Goal: Information Seeking & Learning: Learn about a topic

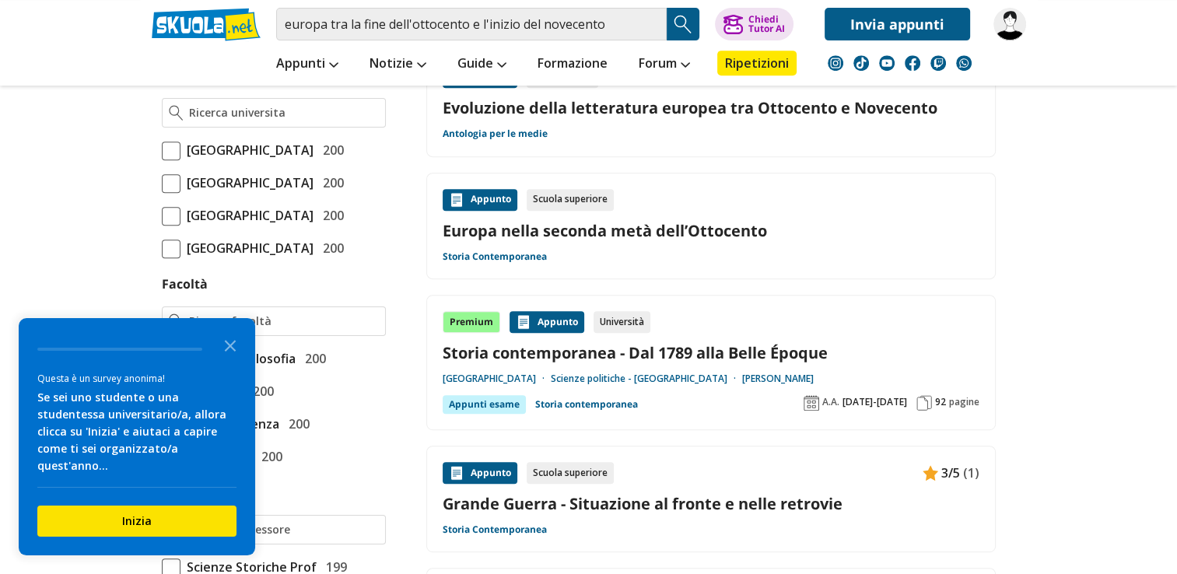
scroll to position [716, 0]
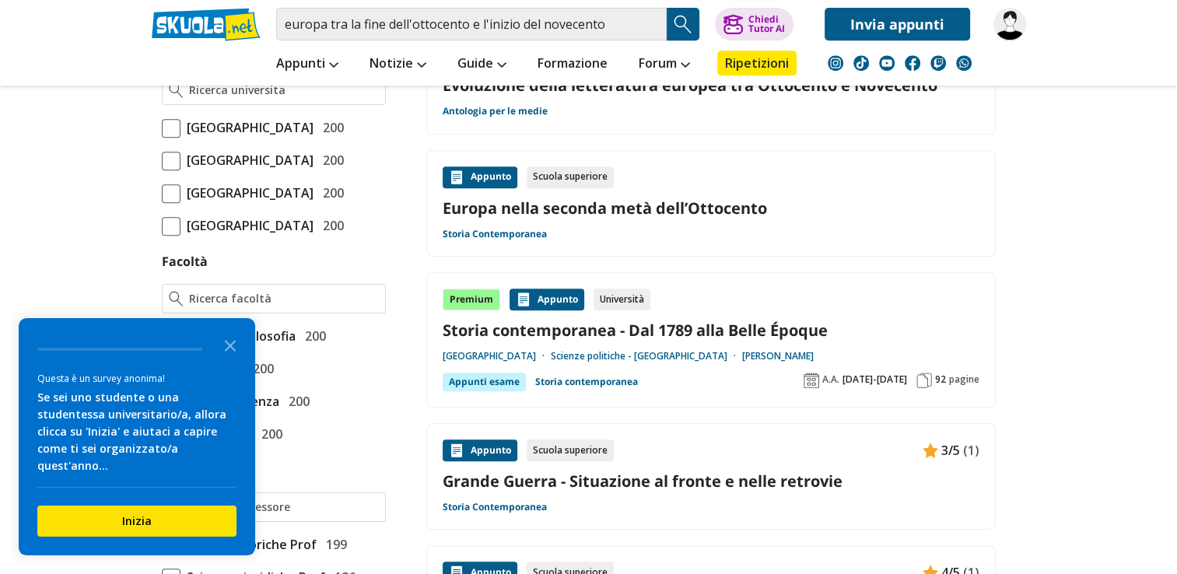
click at [627, 212] on link "Europa nella seconda metà dell’Ottocento" at bounding box center [711, 208] width 537 height 21
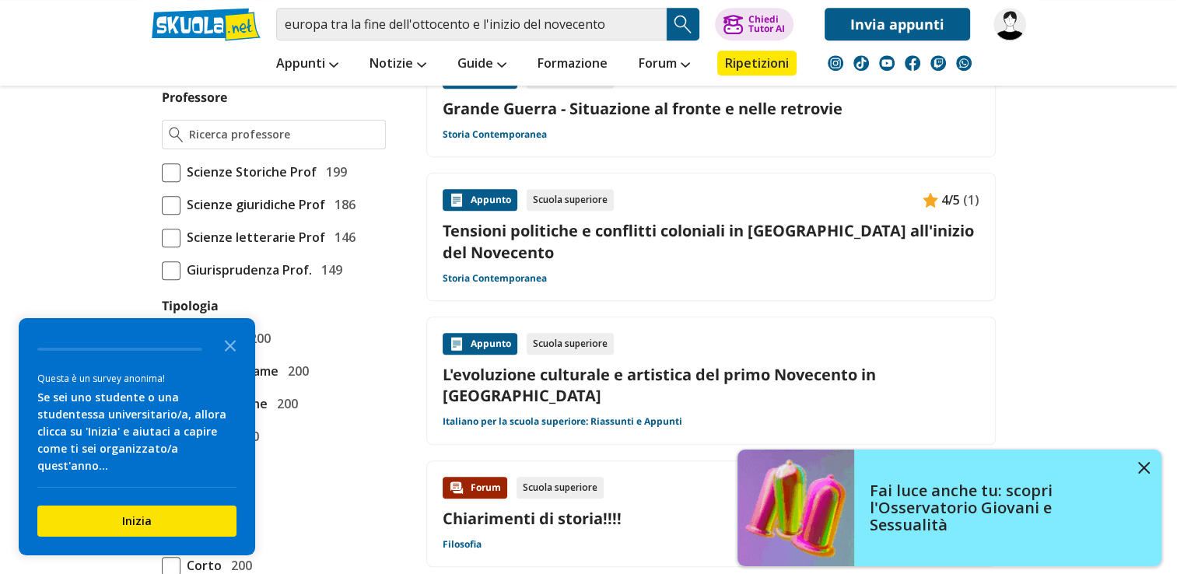
scroll to position [1089, 0]
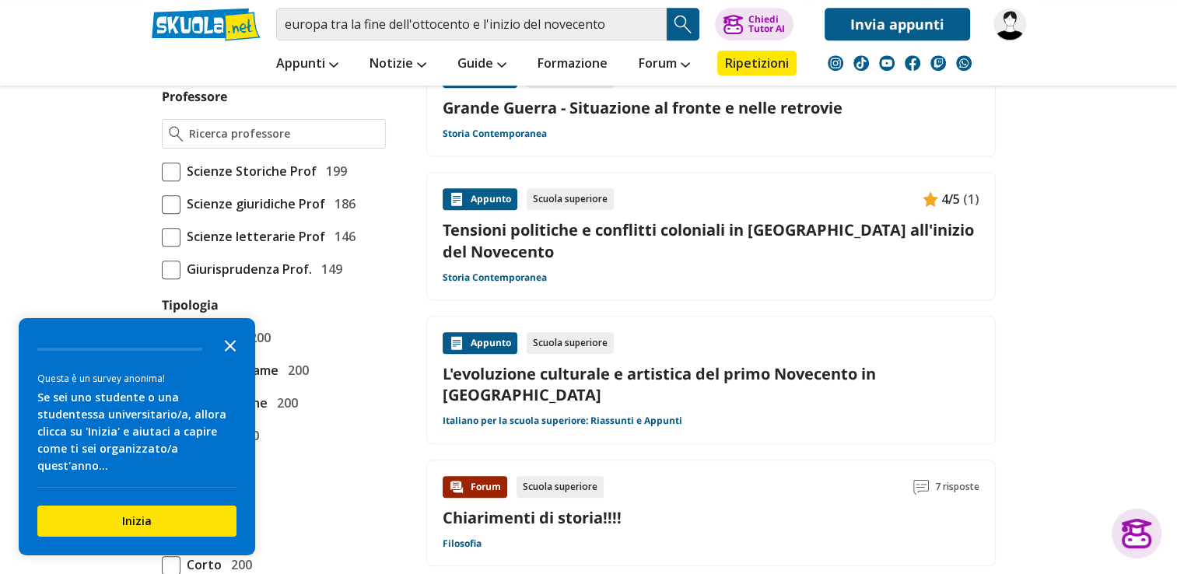
click at [230, 352] on polygon "Close the survey" at bounding box center [231, 346] width 12 height 12
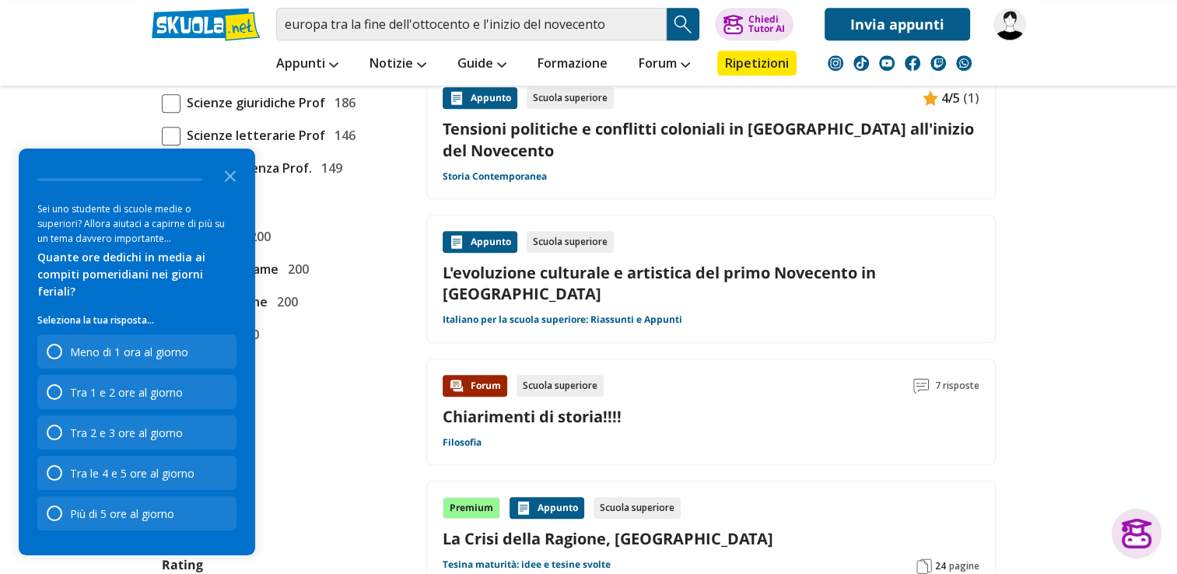
scroll to position [1214, 0]
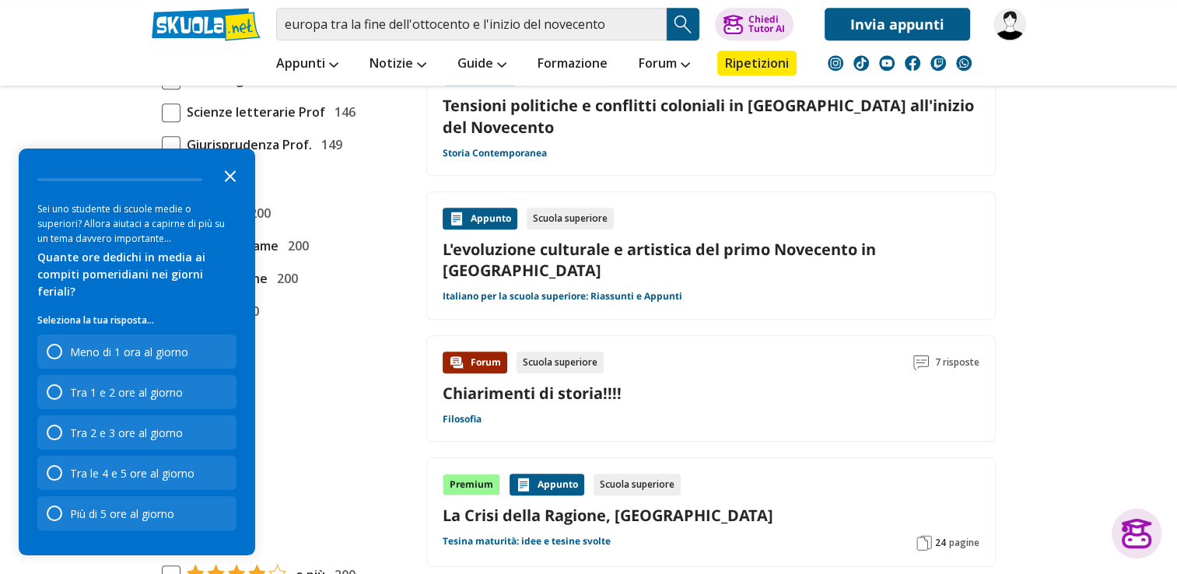
click at [226, 191] on icon "Close the survey" at bounding box center [230, 175] width 31 height 31
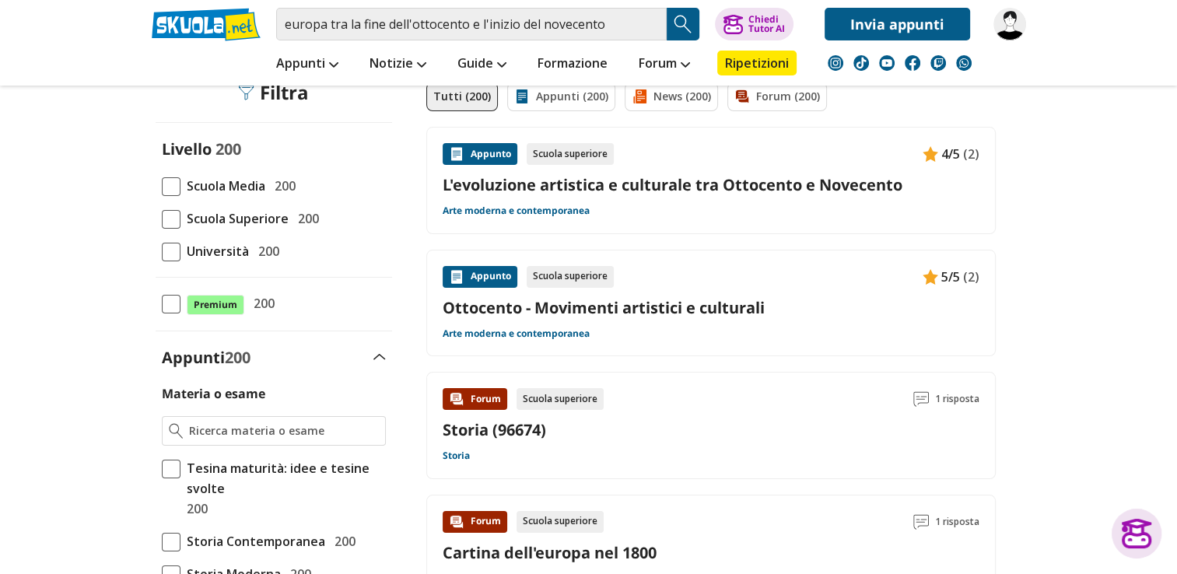
scroll to position [125, 0]
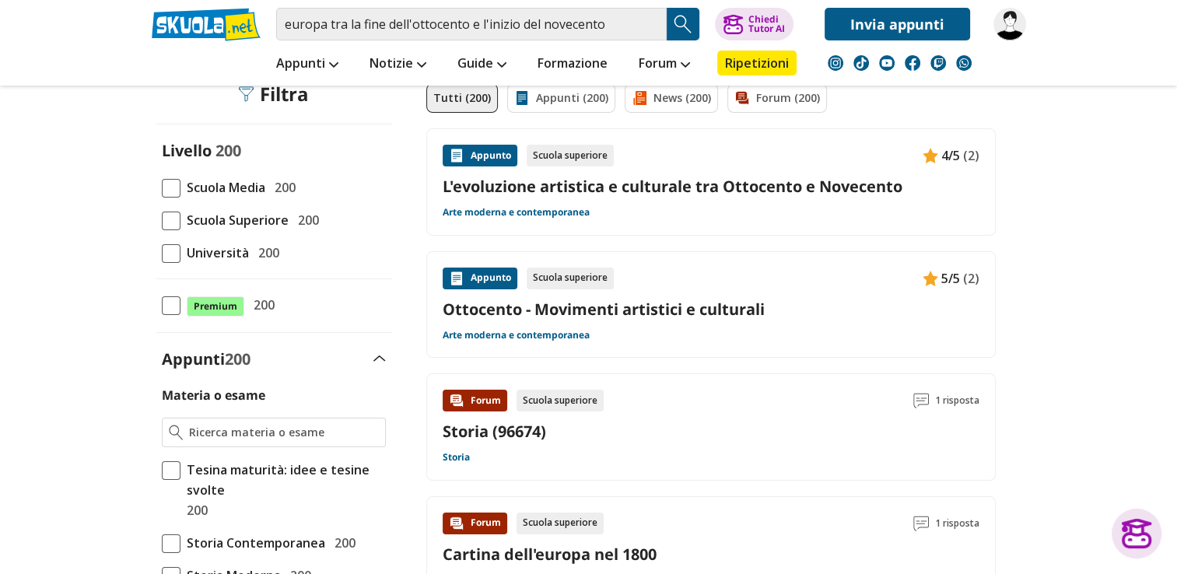
click at [163, 191] on span at bounding box center [171, 188] width 19 height 19
click at [162, 188] on input "Scuola Media 200" at bounding box center [162, 188] width 0 height 0
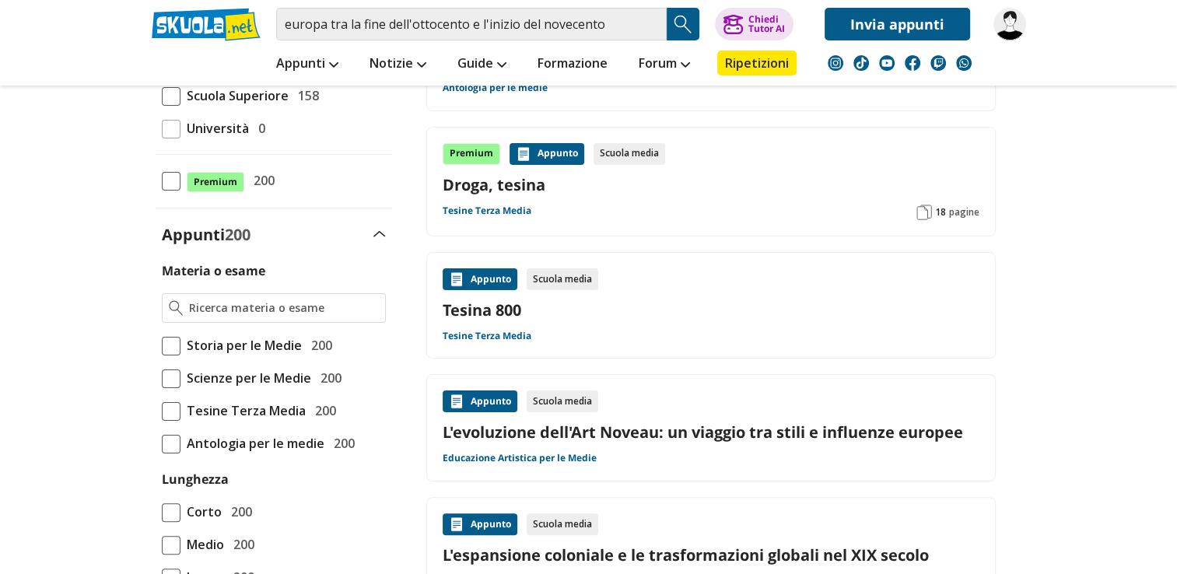
scroll to position [280, 0]
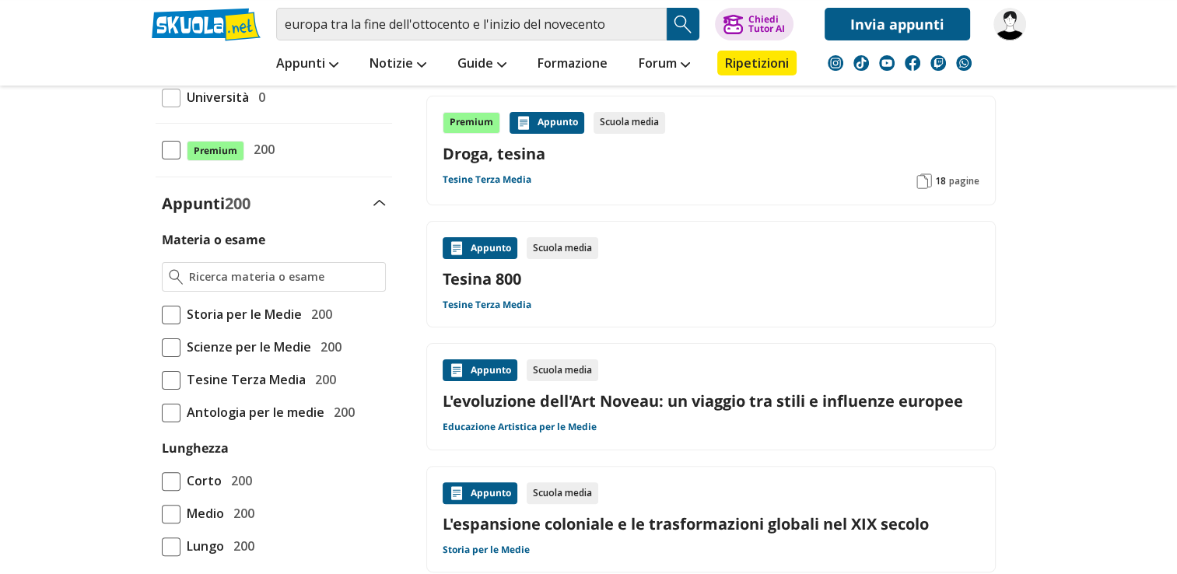
click at [470, 248] on div "Appunto" at bounding box center [480, 248] width 75 height 22
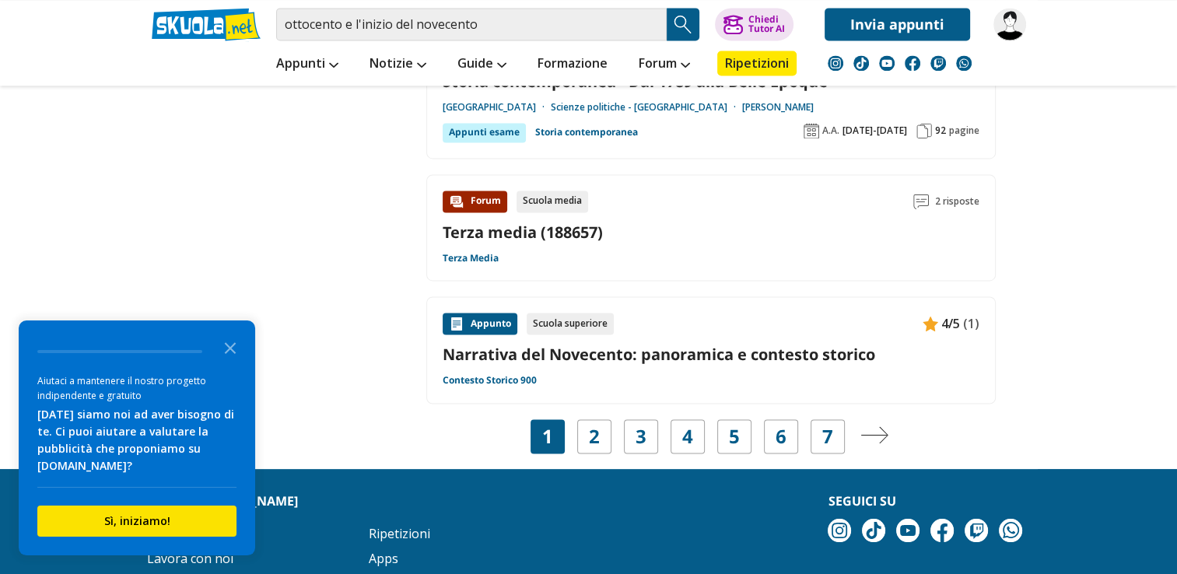
scroll to position [2428, 0]
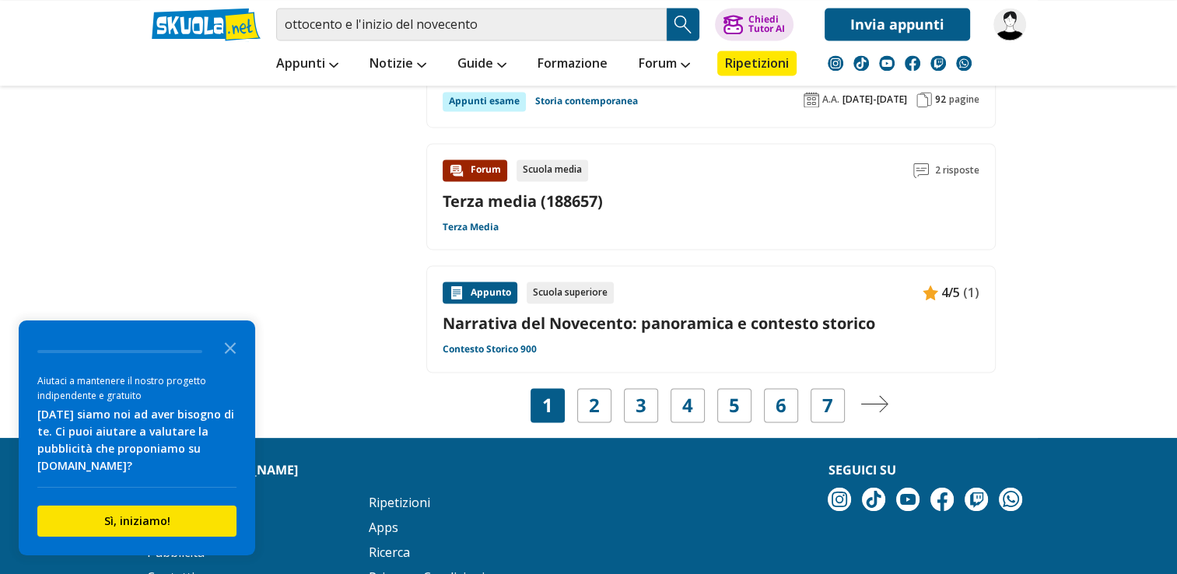
click at [689, 313] on link "Narrativa del Novecento: panoramica e contesto storico" at bounding box center [711, 323] width 537 height 21
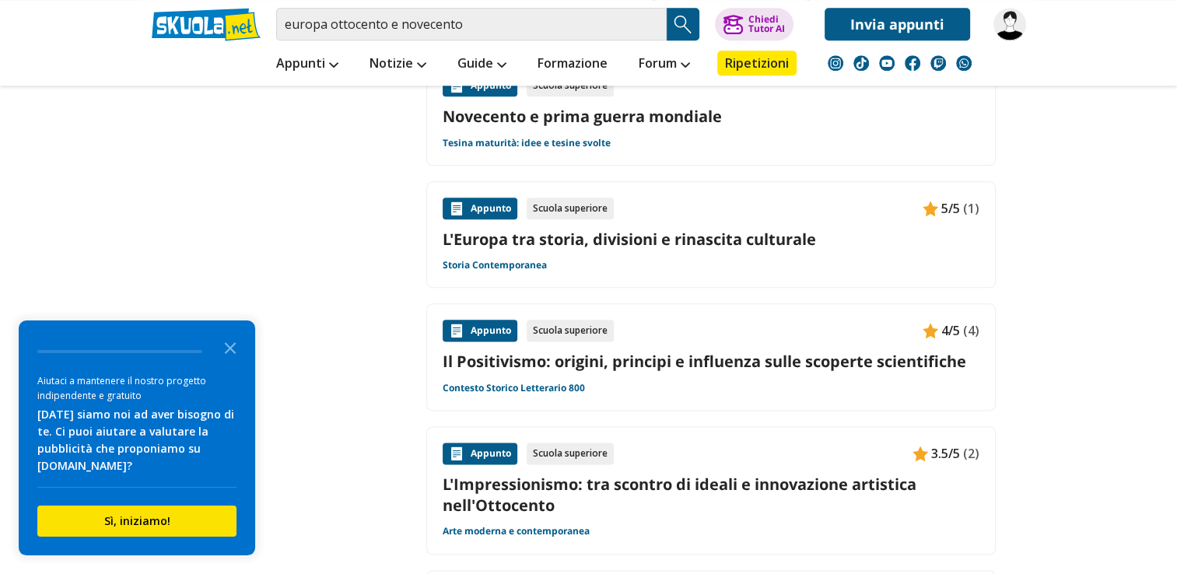
scroll to position [1899, 0]
